Goal: Task Accomplishment & Management: Manage account settings

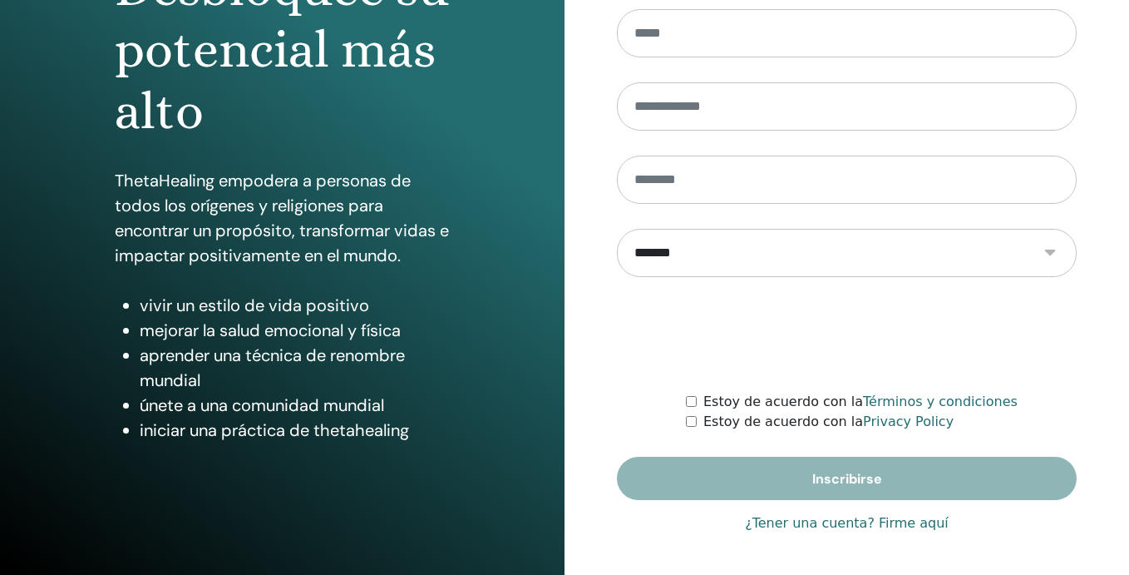
click at [835, 526] on link "¿Tener una cuenta? Firme aquí" at bounding box center [847, 523] width 204 height 20
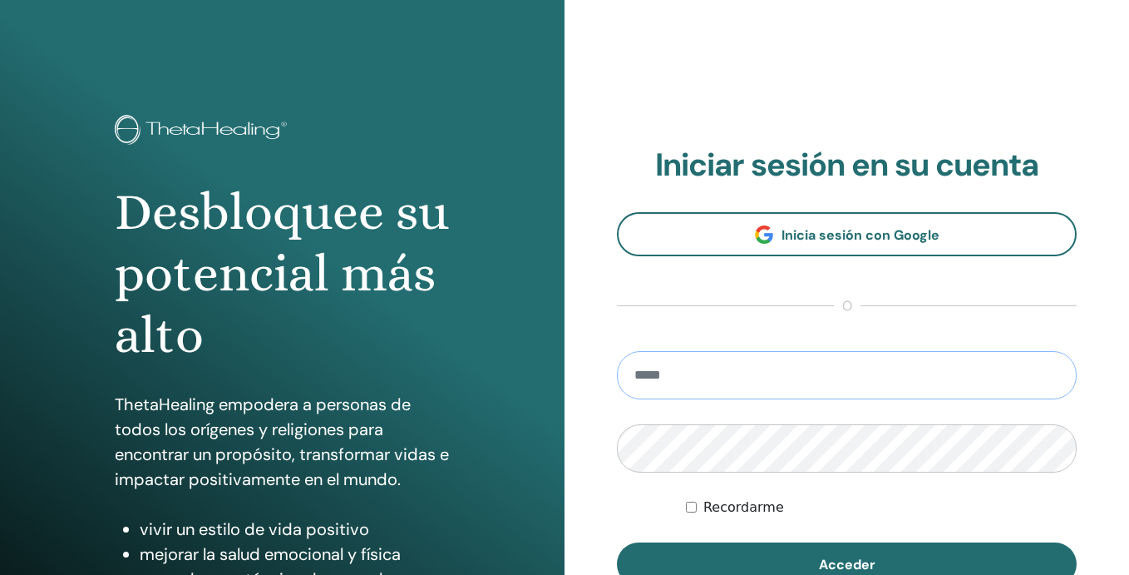
click at [718, 376] on input "email" at bounding box center [847, 375] width 460 height 48
type input "**********"
click at [617, 542] on button "Acceder" at bounding box center [847, 563] width 460 height 43
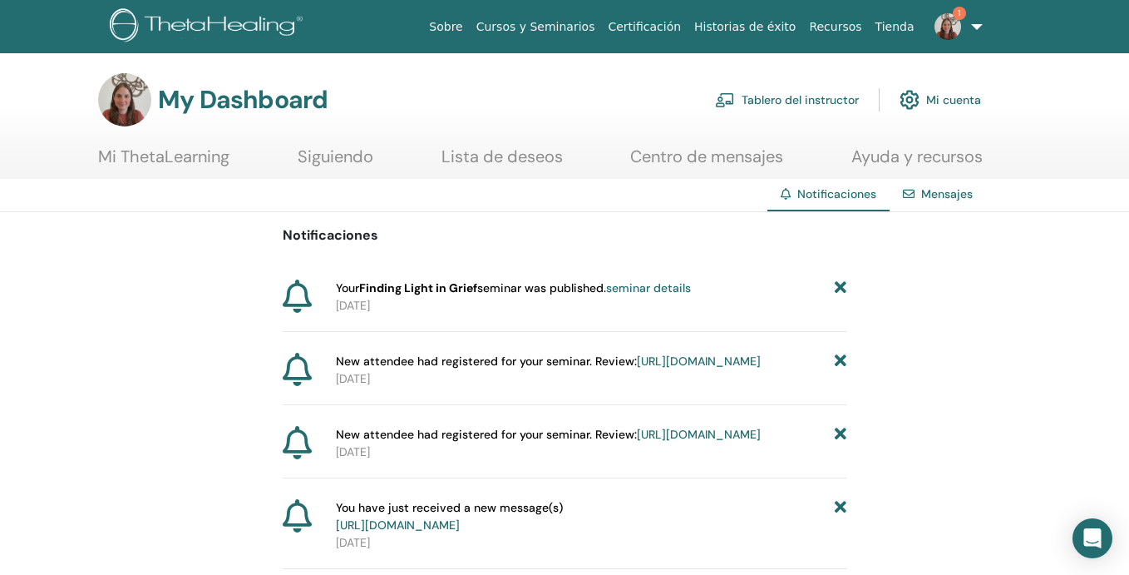
click at [959, 33] on link "1" at bounding box center [955, 26] width 68 height 53
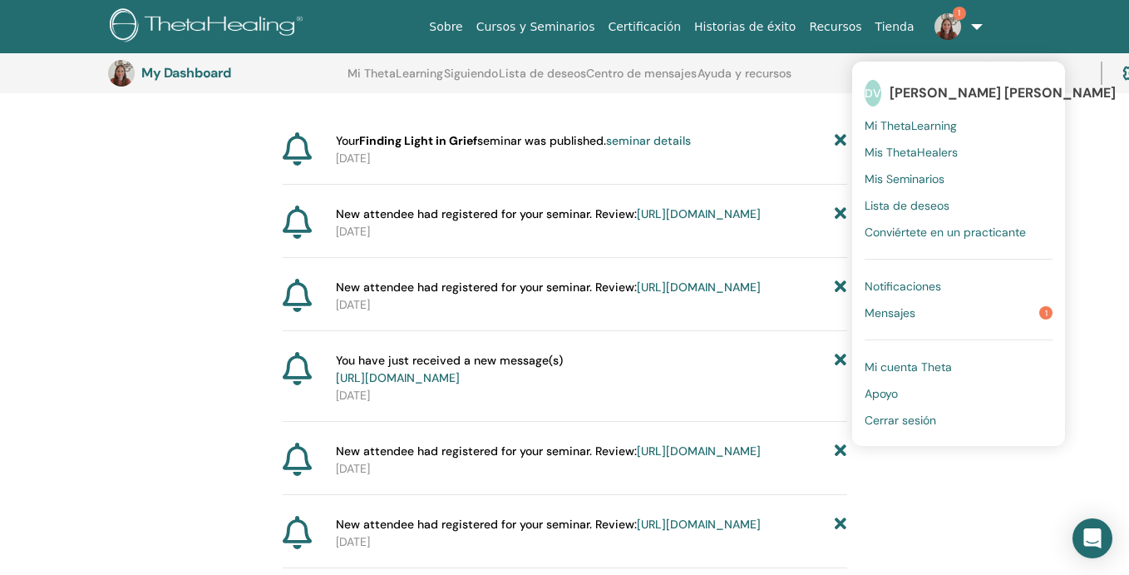
scroll to position [192, 0]
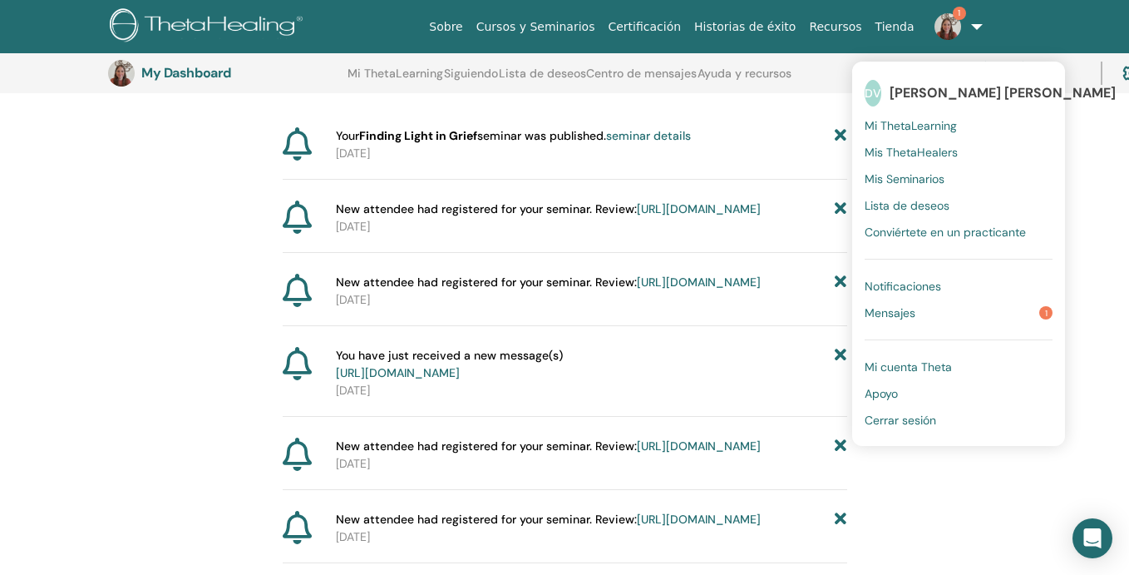
click at [665, 216] on link "https://member.thetahealing.com/instructor/seminar/373331/attendees" at bounding box center [699, 208] width 124 height 15
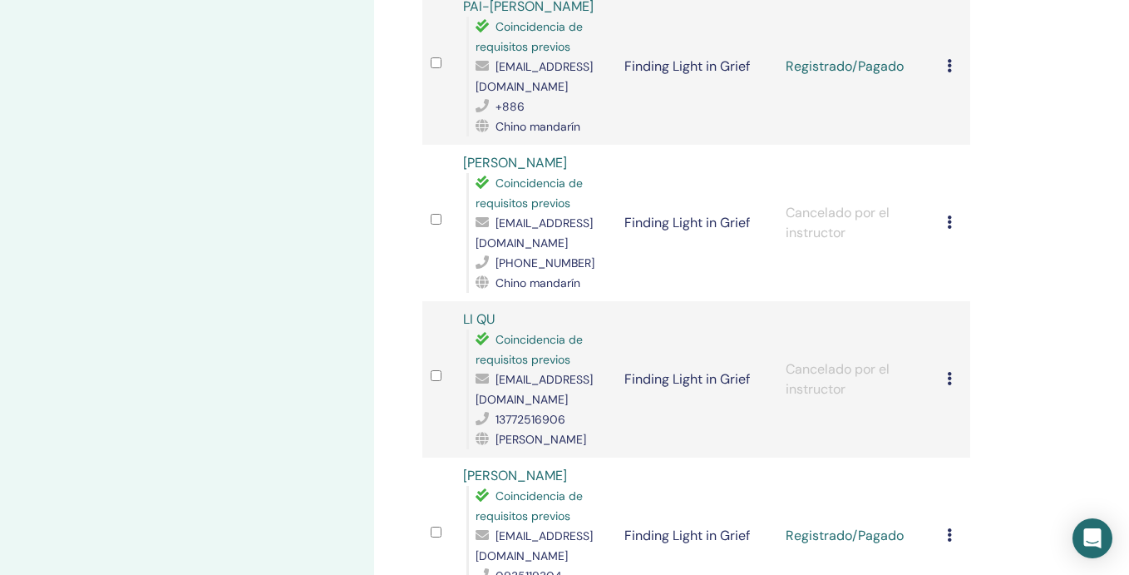
scroll to position [777, 0]
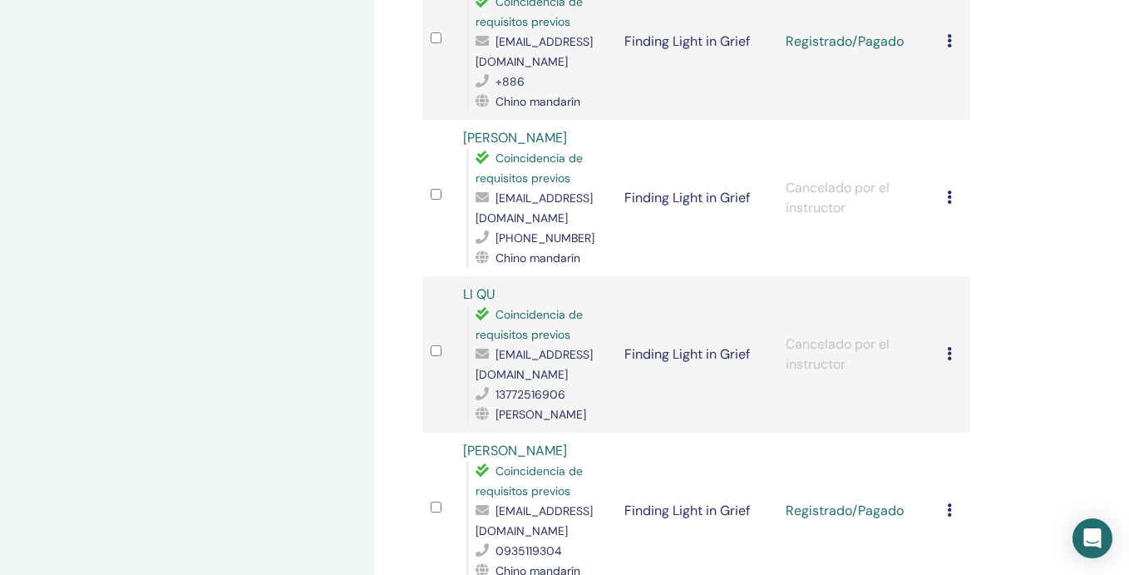
click at [948, 347] on icon at bounding box center [949, 353] width 5 height 13
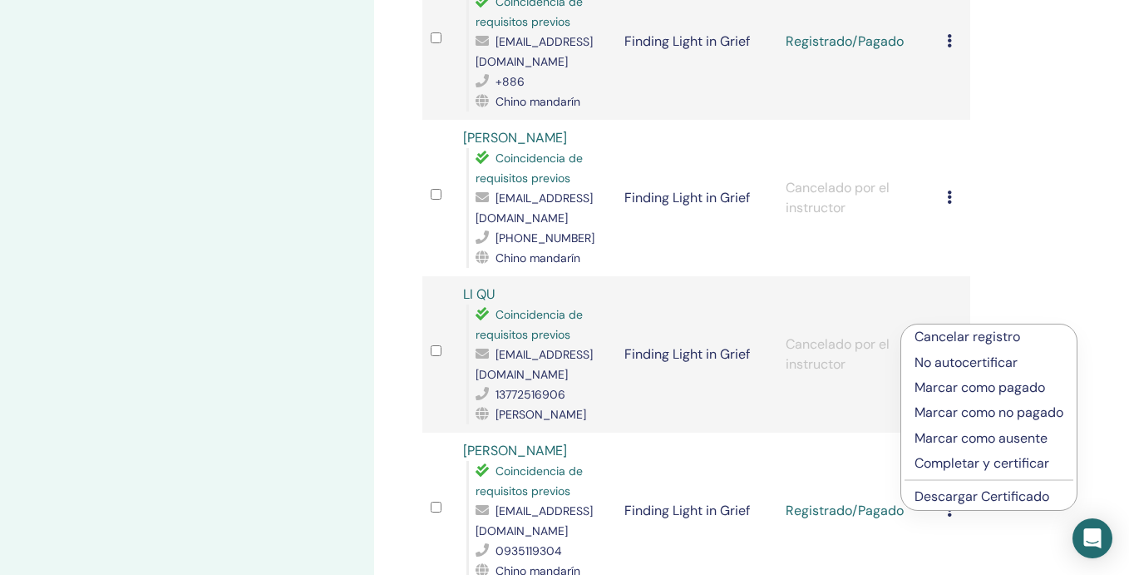
click at [956, 386] on p "Marcar como pagado" at bounding box center [989, 387] width 149 height 20
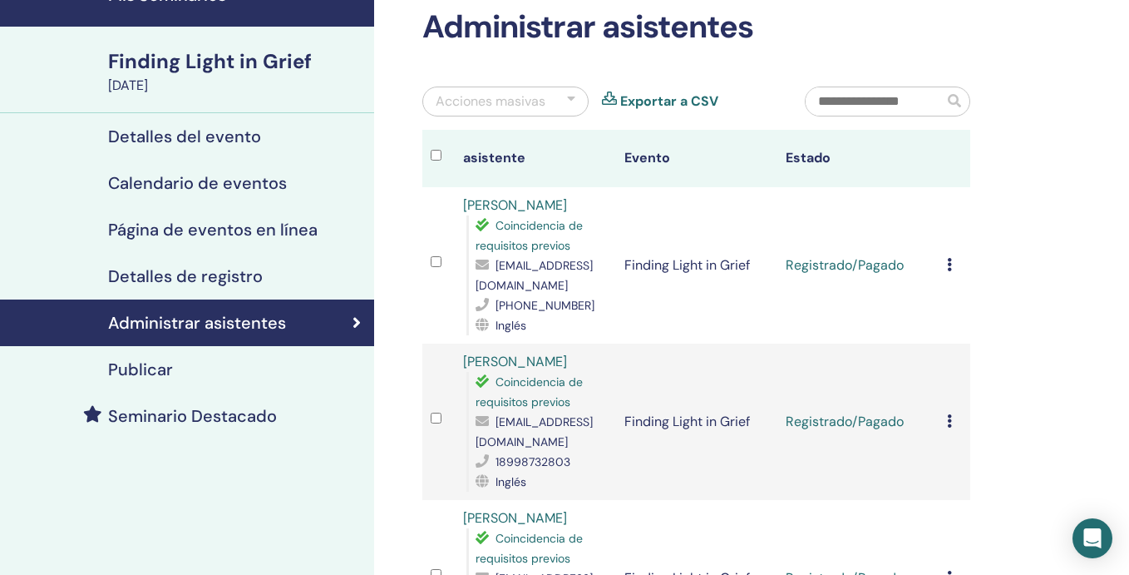
scroll to position [91, 0]
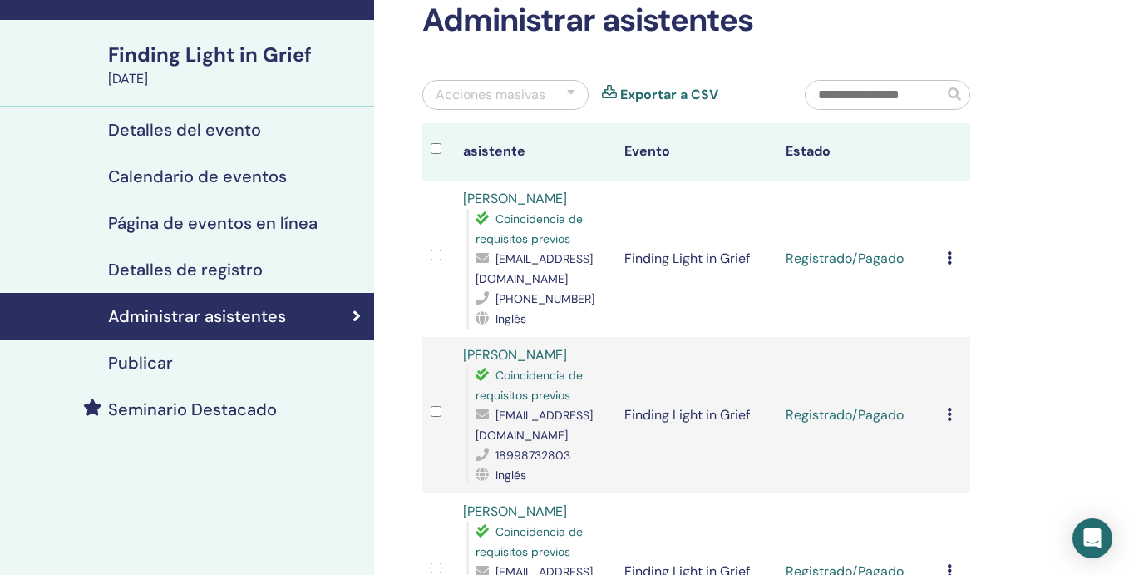
click at [949, 258] on icon at bounding box center [949, 257] width 5 height 13
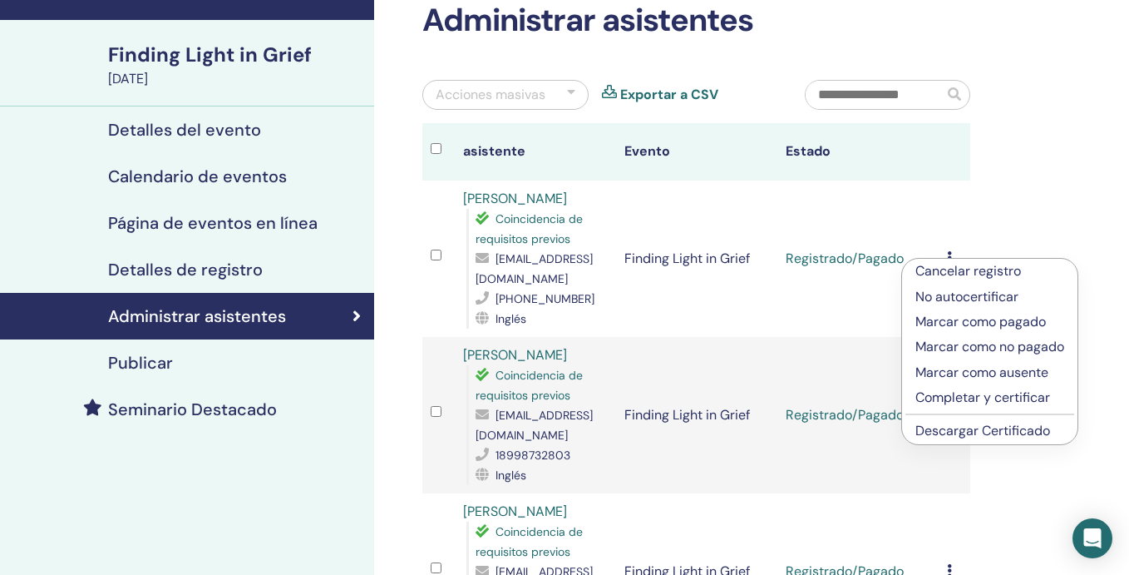
click at [956, 395] on p "Completar y certificar" at bounding box center [989, 397] width 149 height 20
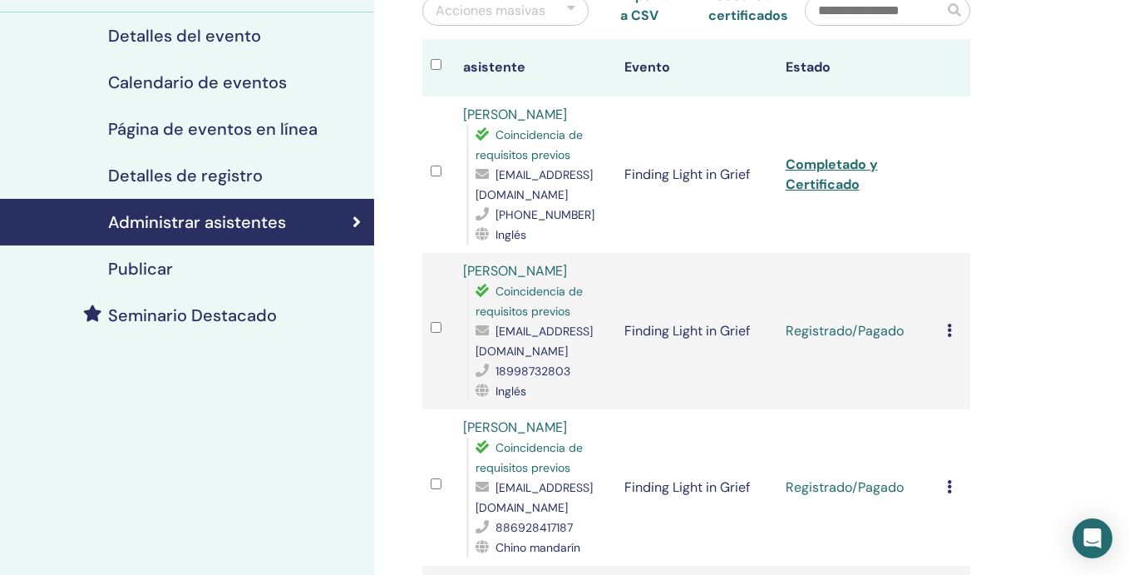
scroll to position [186, 0]
click at [948, 330] on icon at bounding box center [949, 329] width 5 height 13
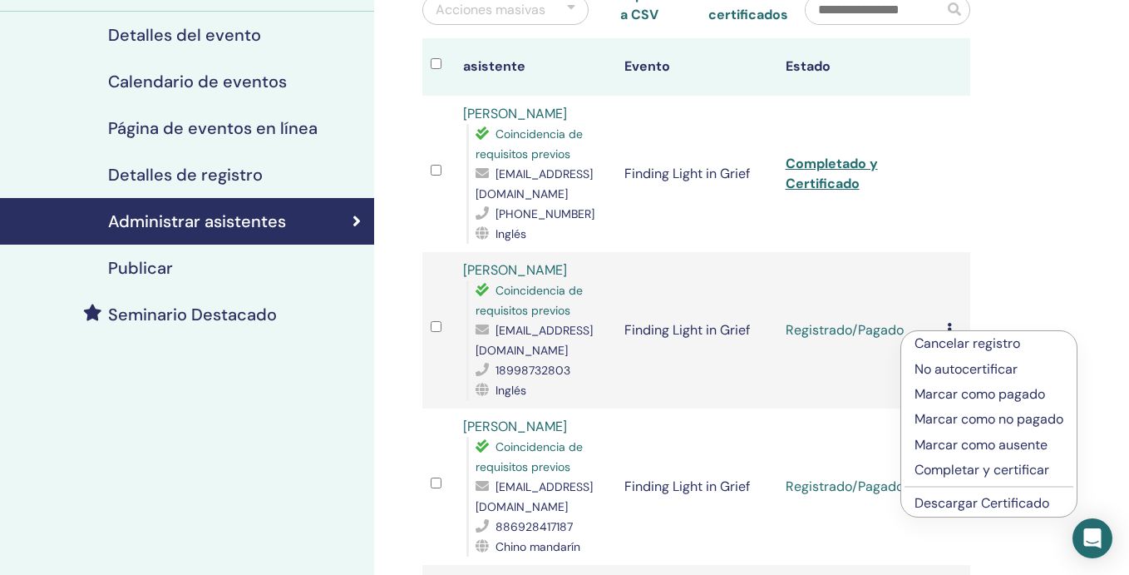
click at [958, 471] on p "Completar y certificar" at bounding box center [989, 470] width 149 height 20
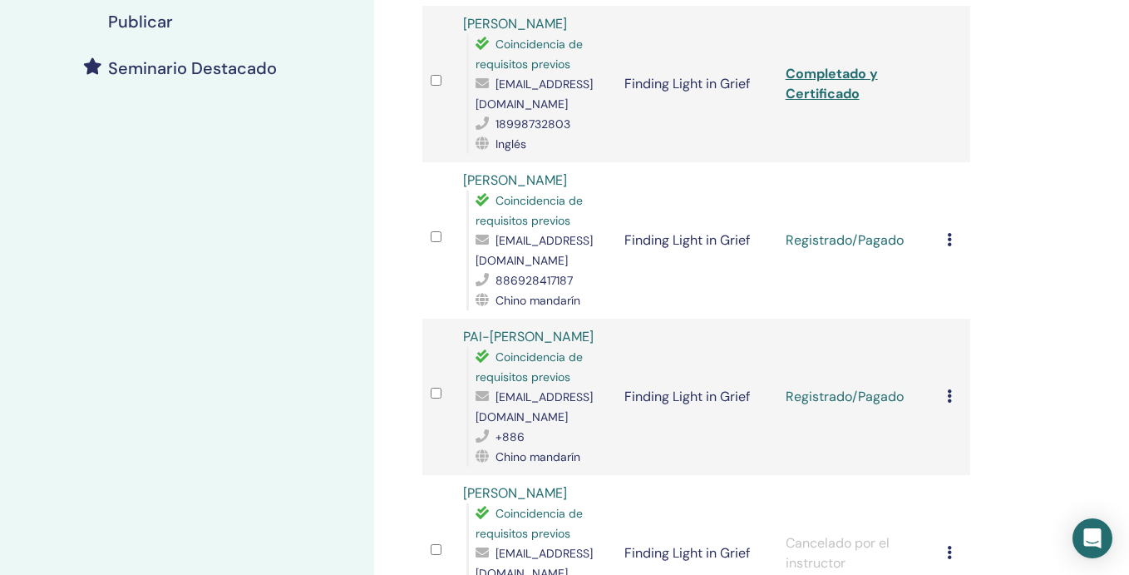
scroll to position [435, 0]
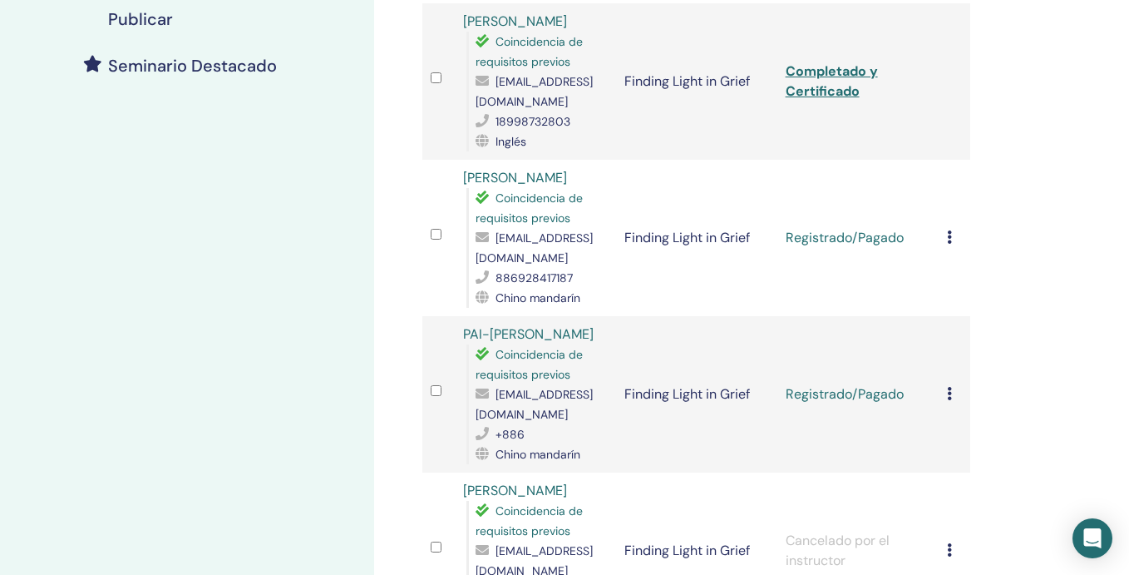
click at [951, 230] on icon at bounding box center [949, 236] width 5 height 13
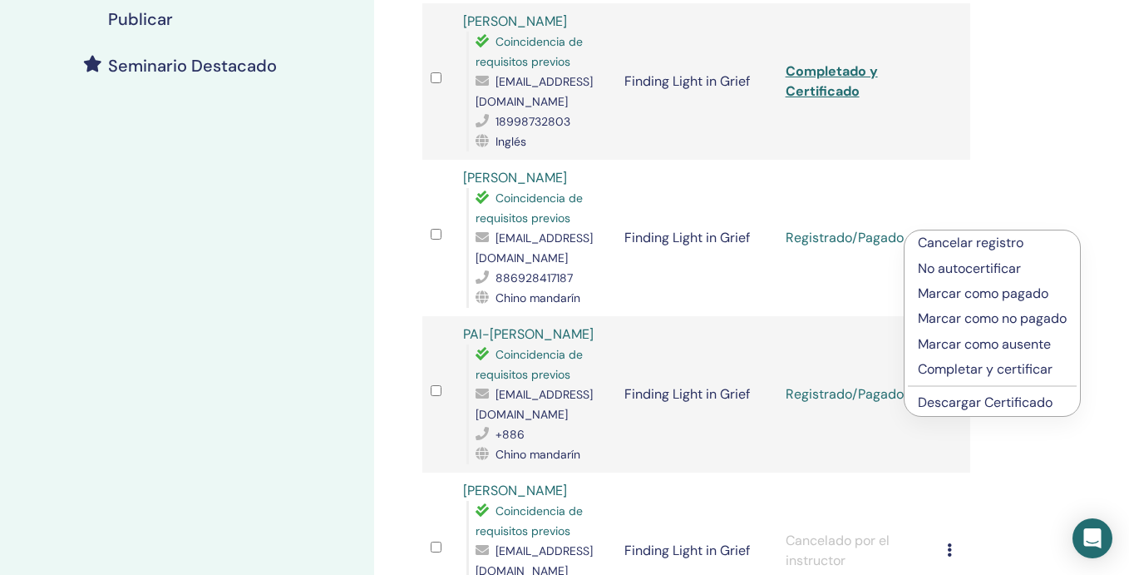
click at [959, 367] on p "Completar y certificar" at bounding box center [992, 369] width 149 height 20
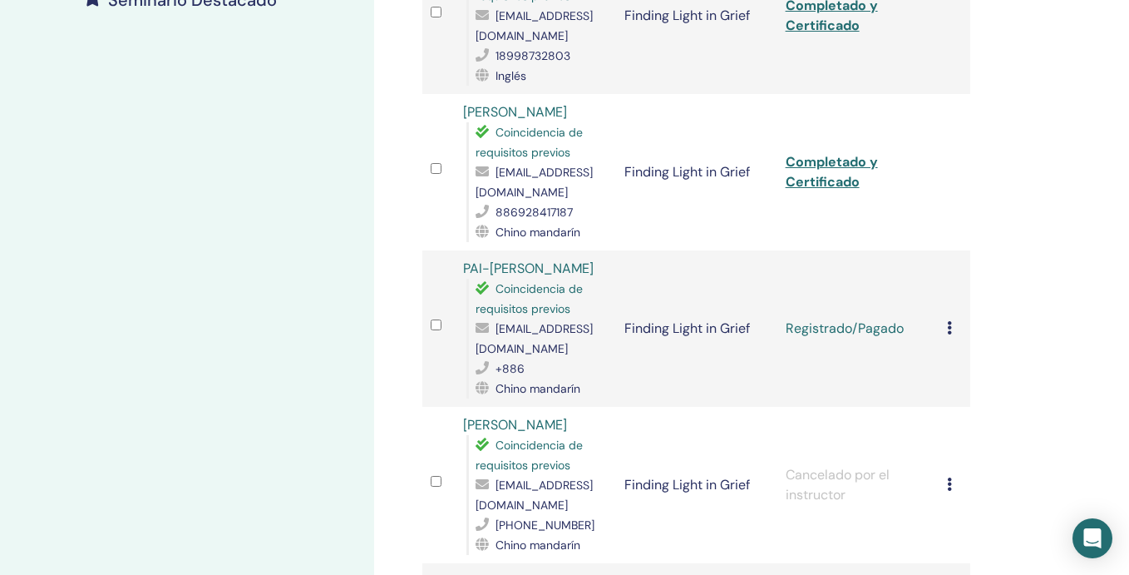
scroll to position [515, 0]
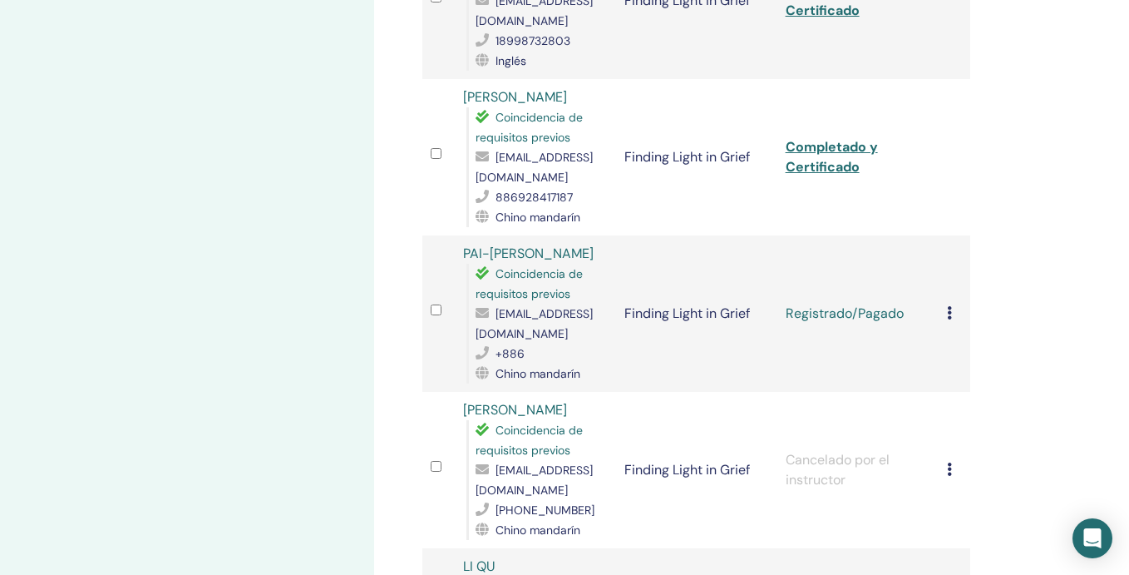
click at [951, 306] on icon at bounding box center [949, 312] width 5 height 13
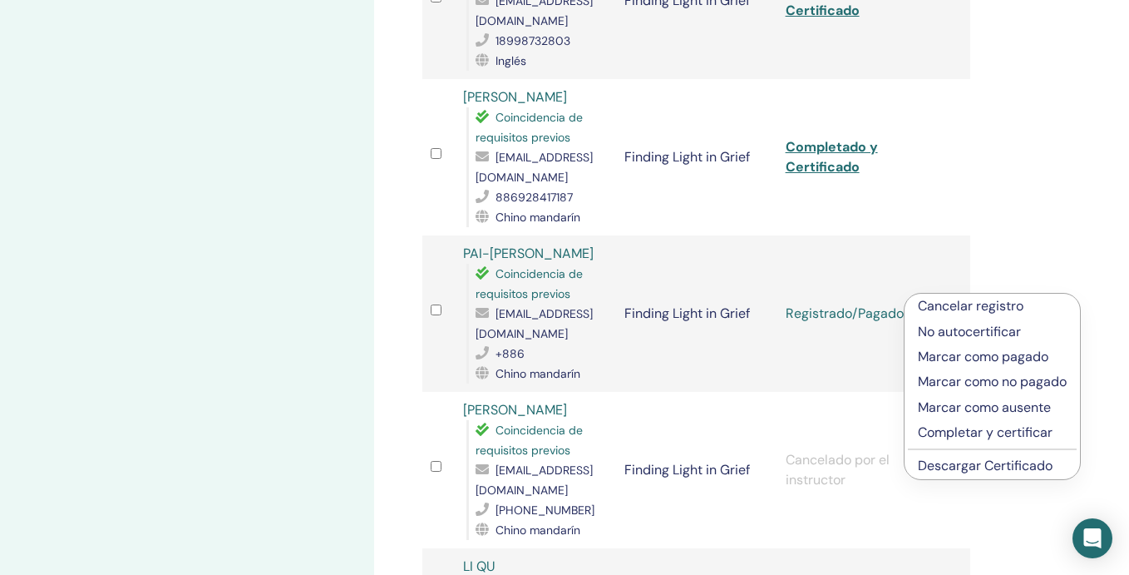
click at [954, 432] on p "Completar y certificar" at bounding box center [992, 432] width 149 height 20
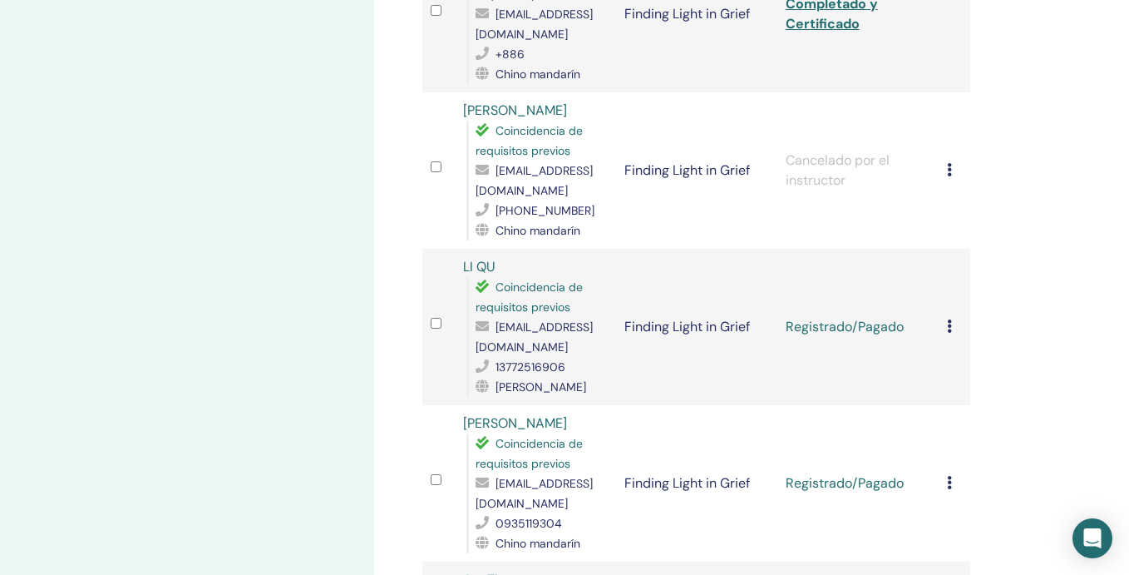
scroll to position [825, 0]
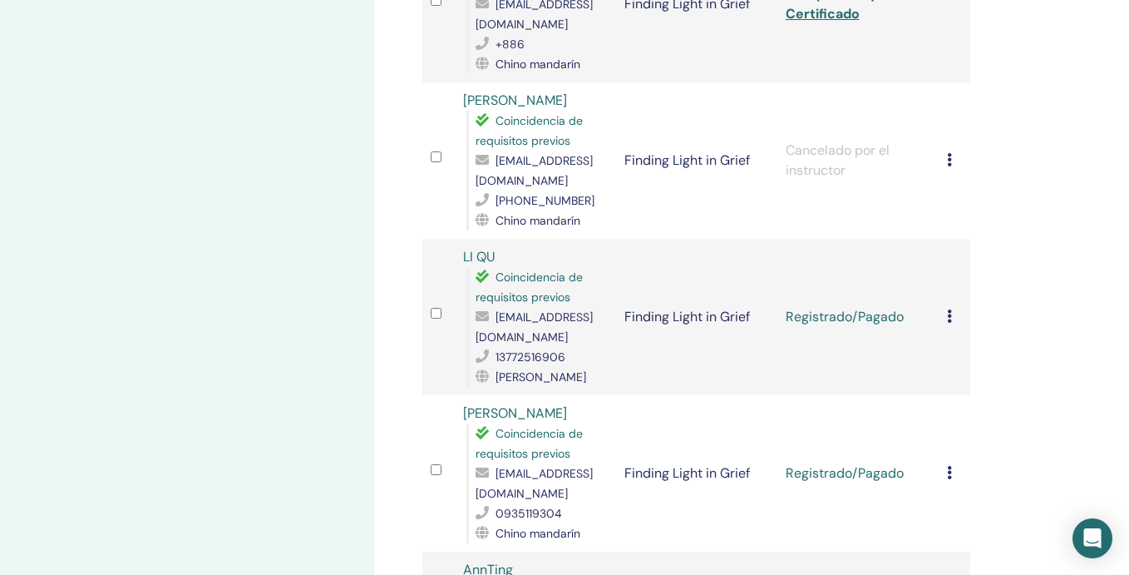
click at [949, 309] on icon at bounding box center [949, 315] width 5 height 13
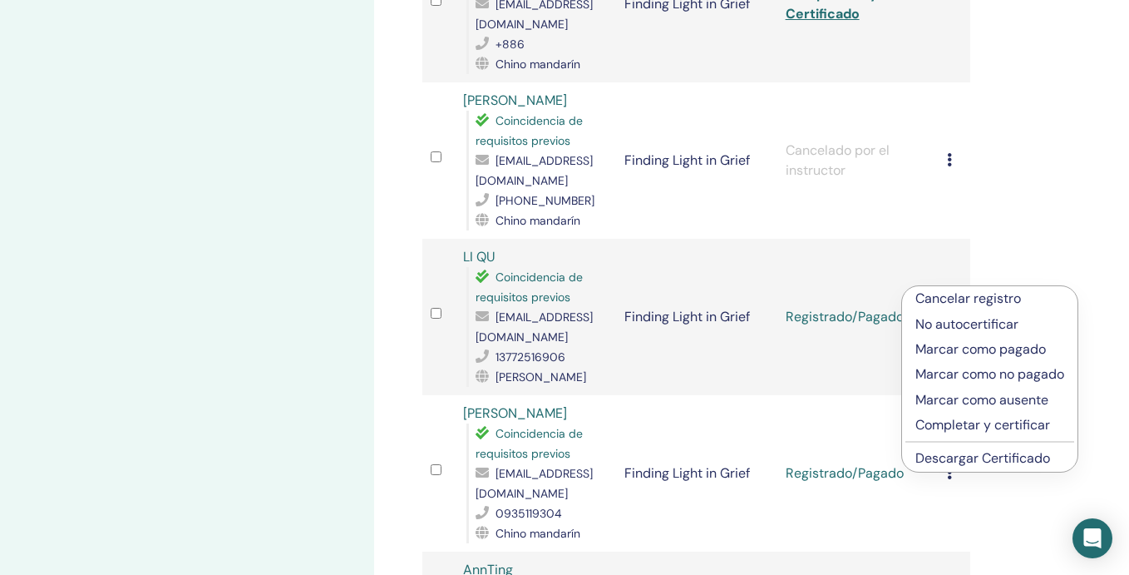
click at [951, 419] on p "Completar y certificar" at bounding box center [989, 425] width 149 height 20
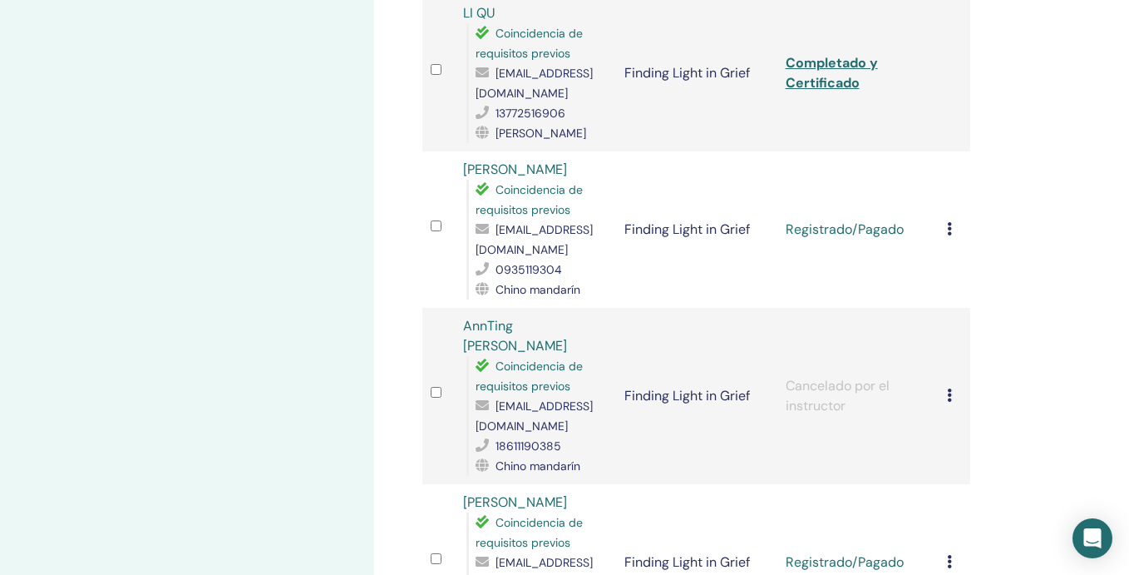
scroll to position [1073, 0]
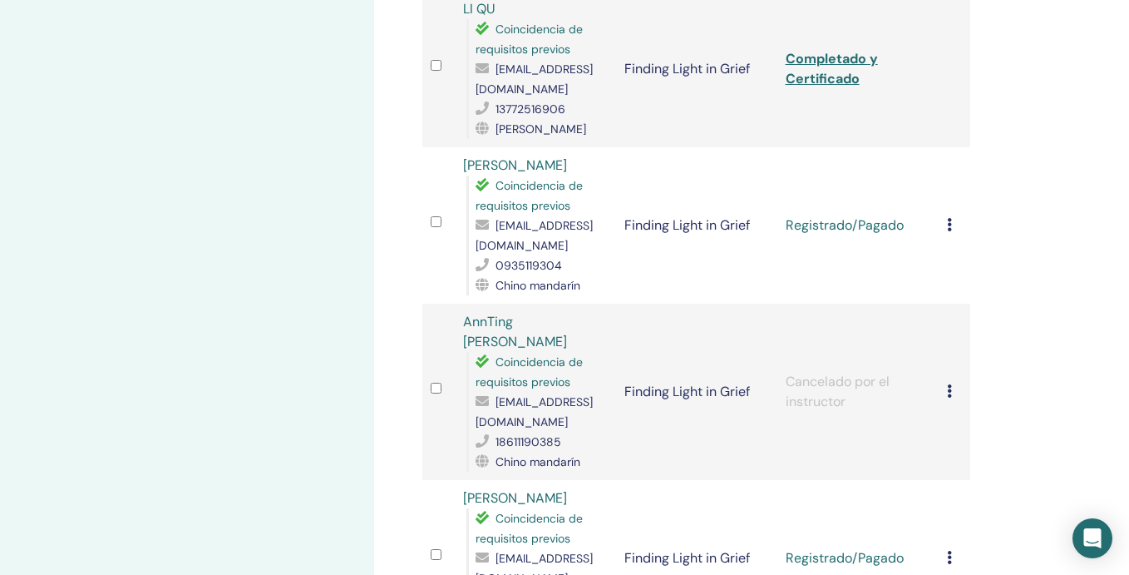
click at [950, 218] on icon at bounding box center [949, 224] width 5 height 13
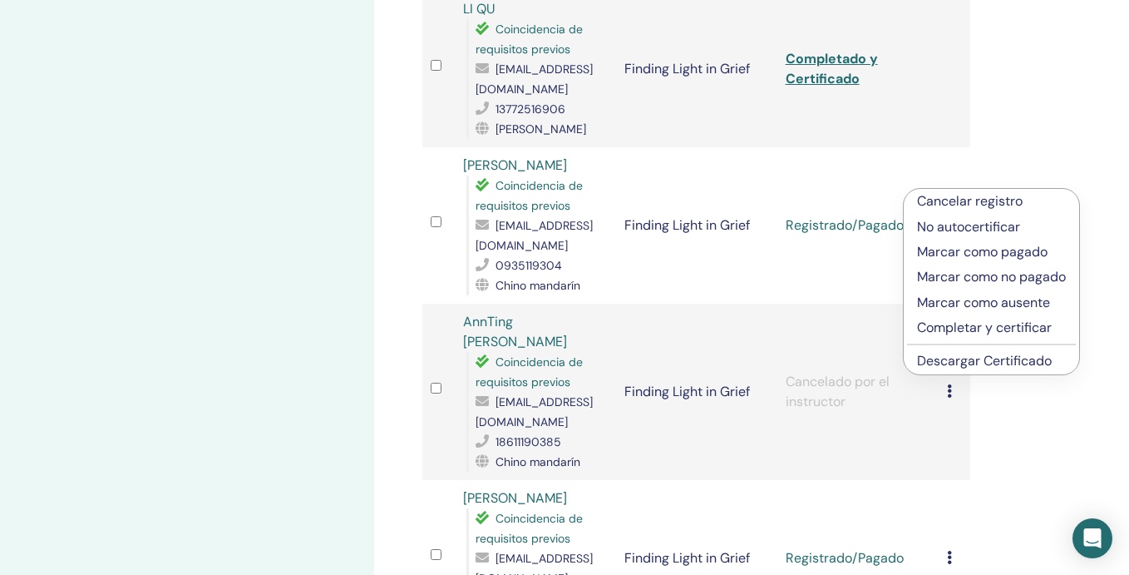
click at [960, 325] on p "Completar y certificar" at bounding box center [991, 328] width 149 height 20
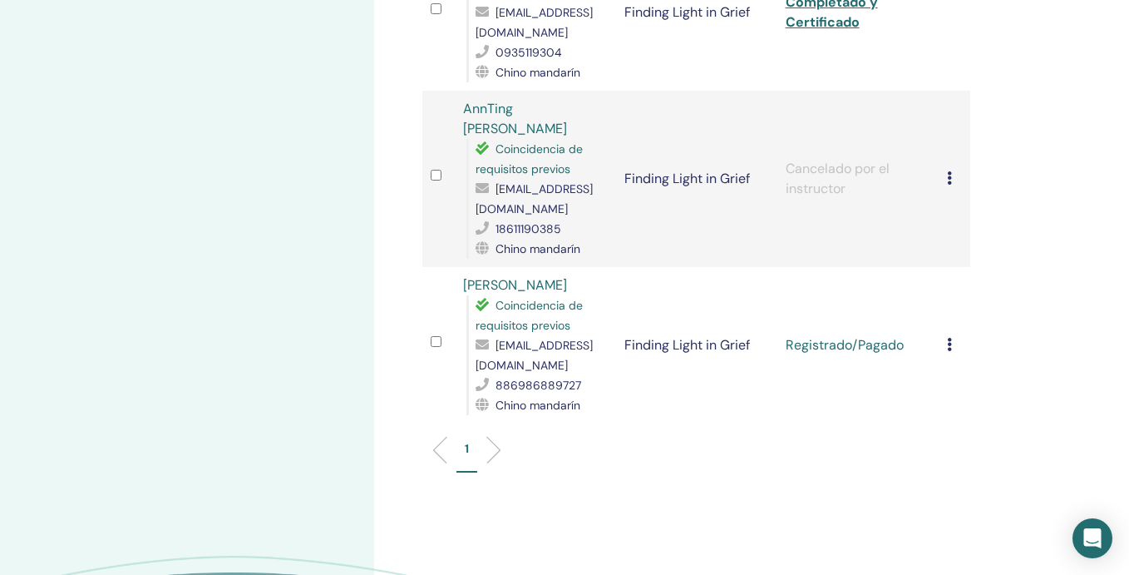
scroll to position [1286, 0]
click at [947, 337] on icon at bounding box center [949, 343] width 5 height 13
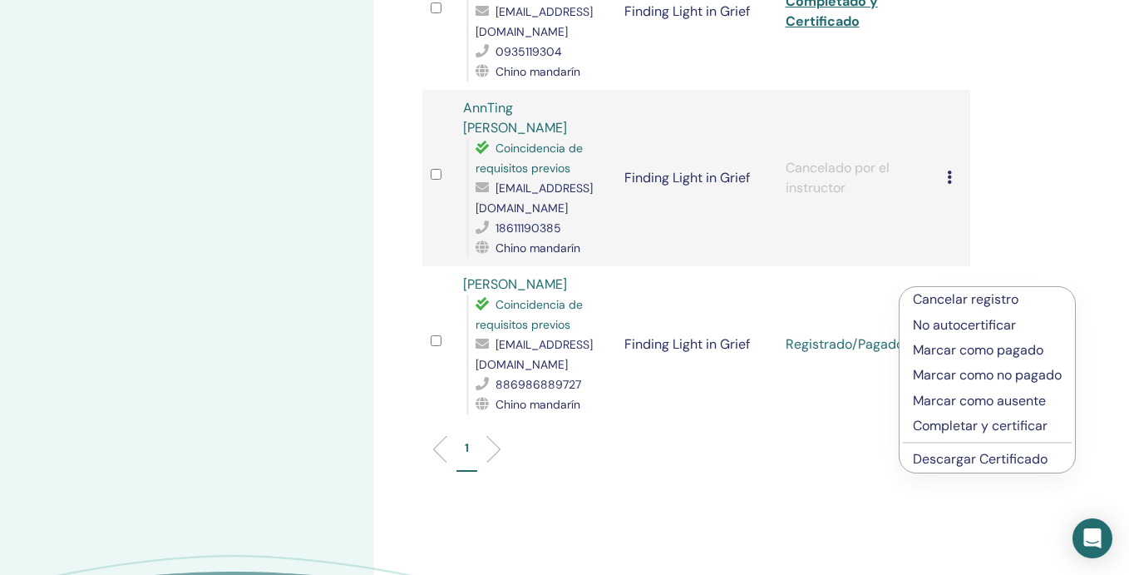
click at [968, 420] on p "Completar y certificar" at bounding box center [987, 426] width 149 height 20
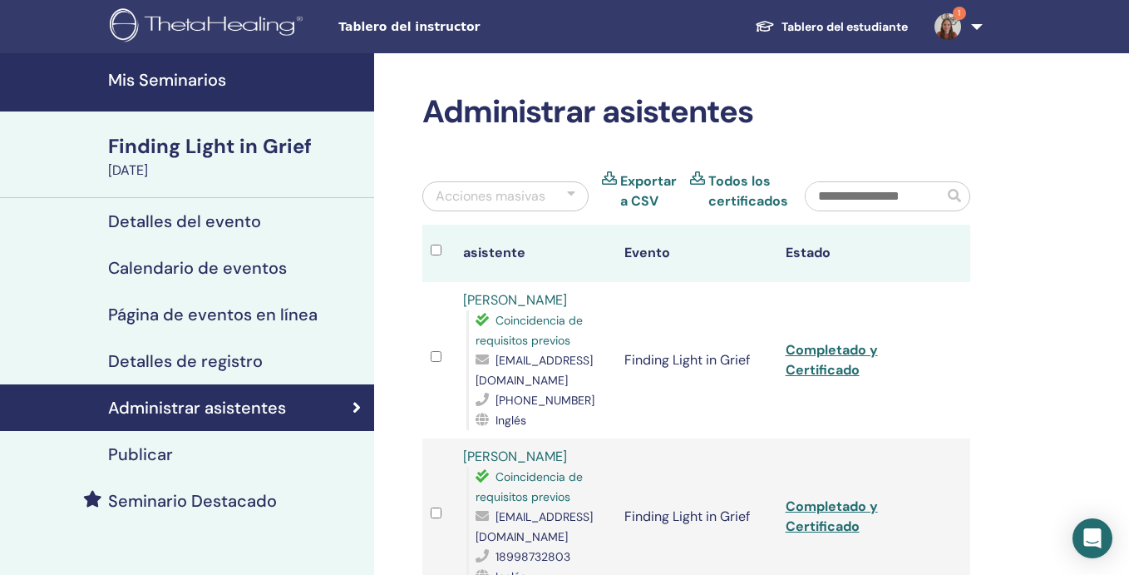
click at [950, 27] on img at bounding box center [948, 26] width 27 height 27
